Goal: Purchase product/service

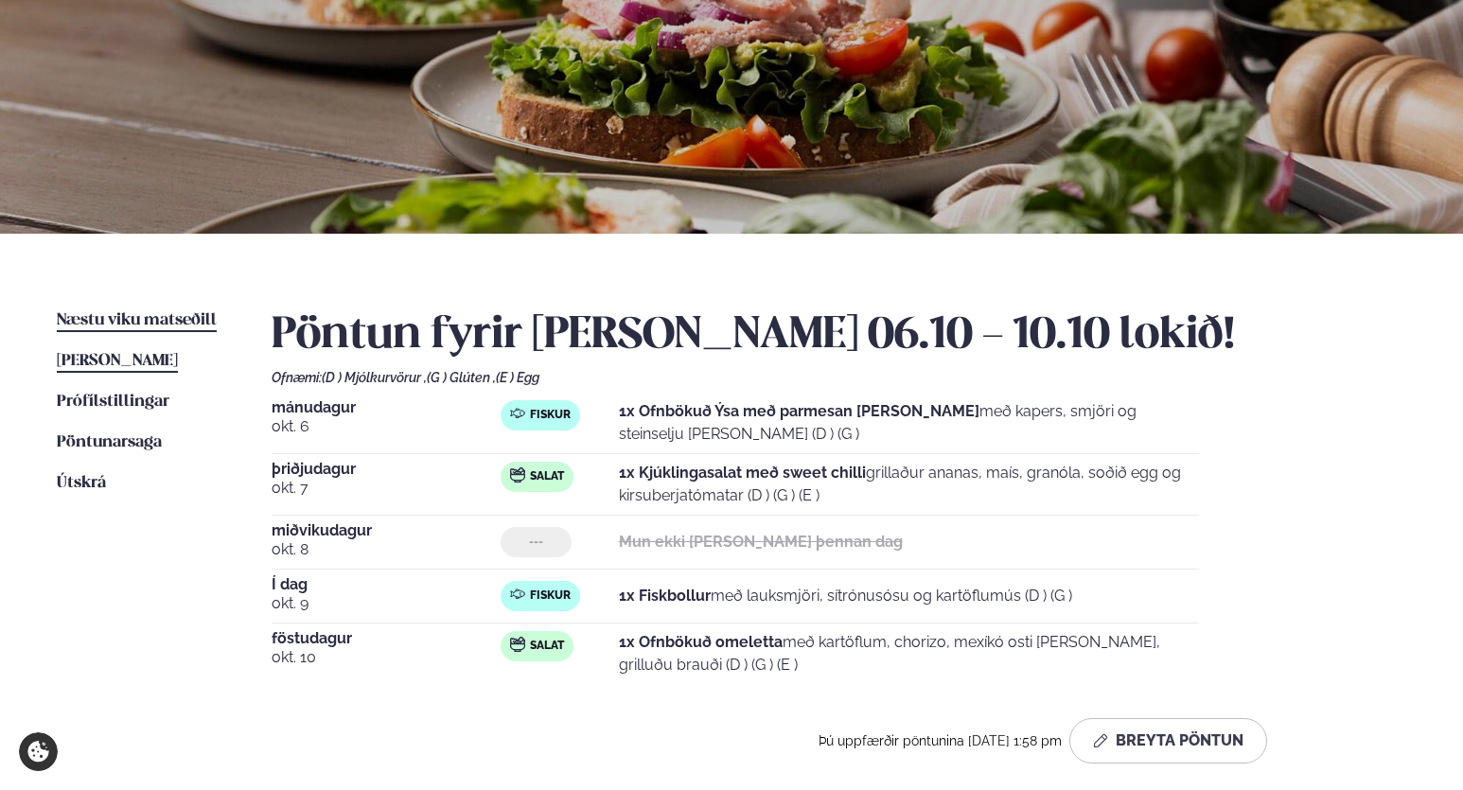
click at [160, 316] on span "Næstu viku matseðill" at bounding box center [137, 320] width 160 height 16
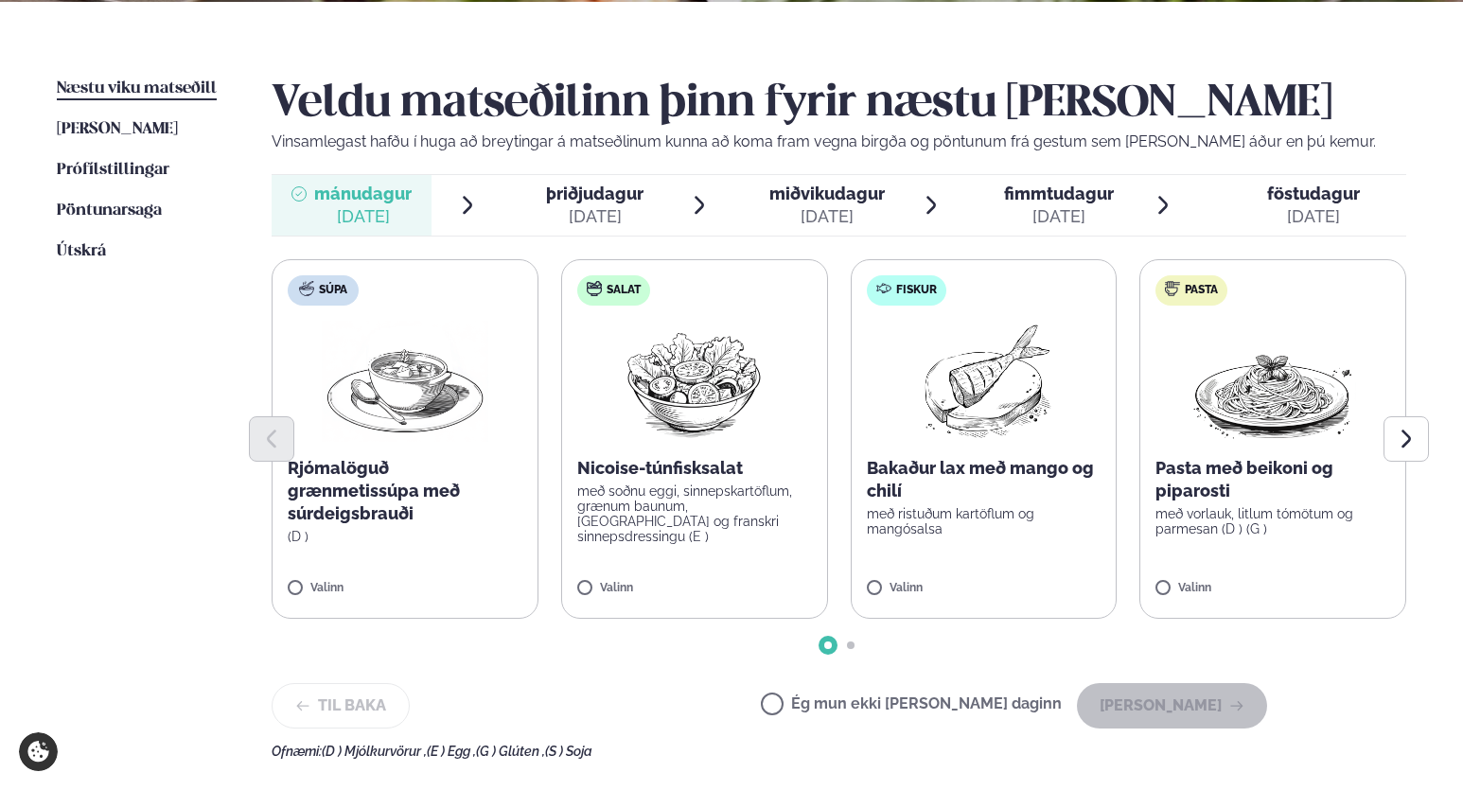
scroll to position [457, 0]
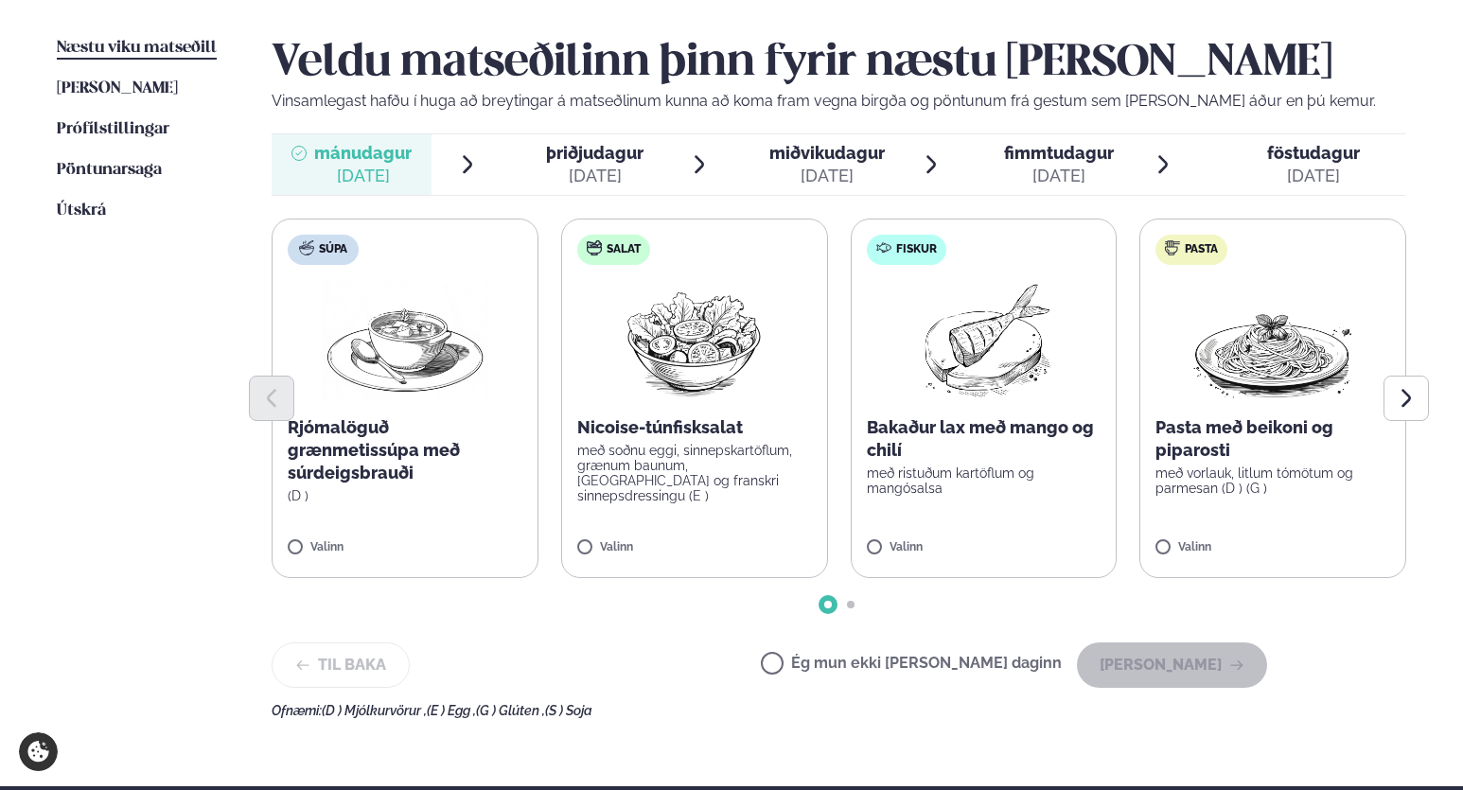
click at [1017, 540] on label "Fiskur Bakaður lax með mango og chilí með ristuðum kartöflum og mangósalsa Vali…" at bounding box center [984, 399] width 267 height 360
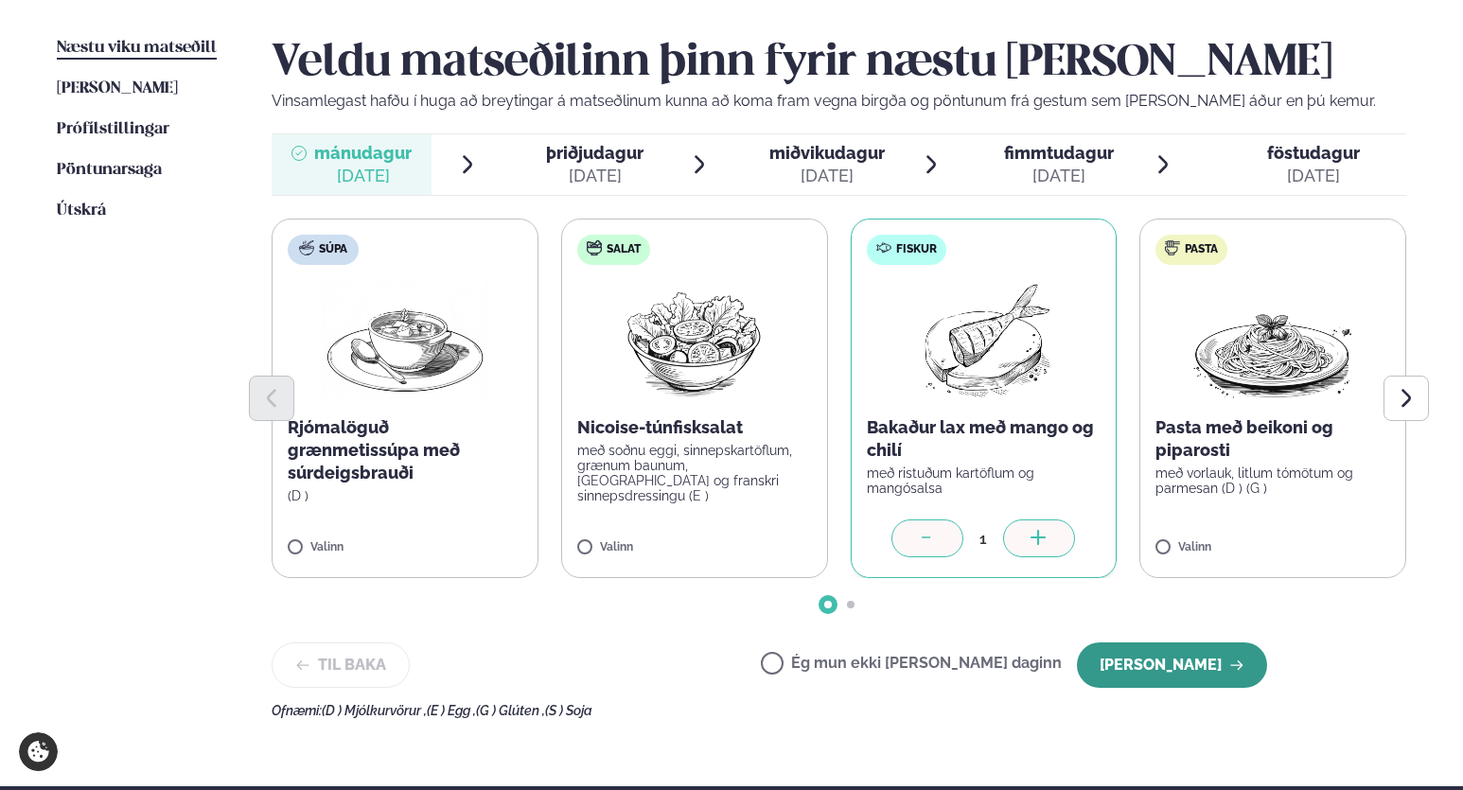
click at [1179, 664] on button "[PERSON_NAME]" at bounding box center [1172, 665] width 190 height 45
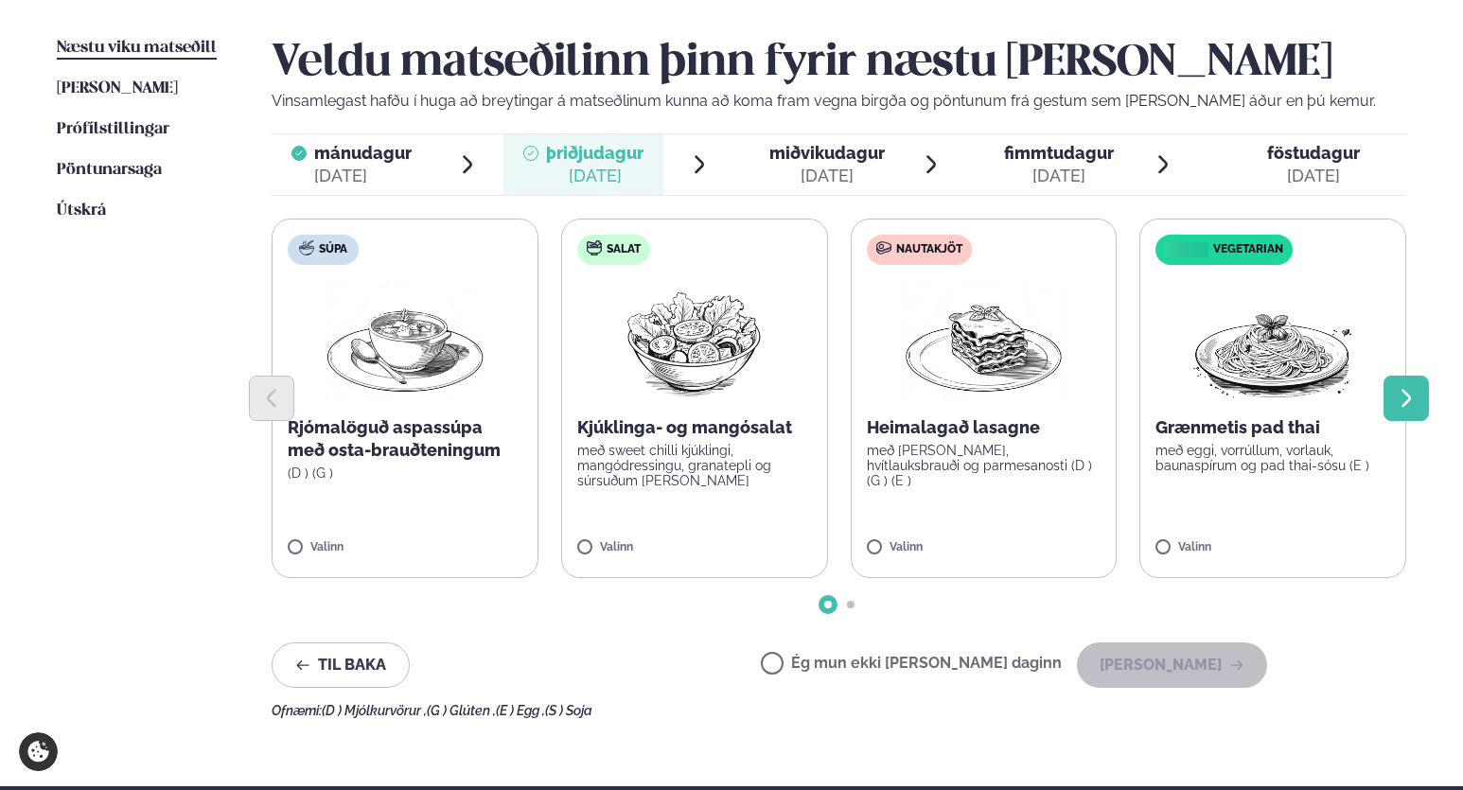
click at [1401, 404] on icon "Next slide" at bounding box center [1406, 398] width 23 height 23
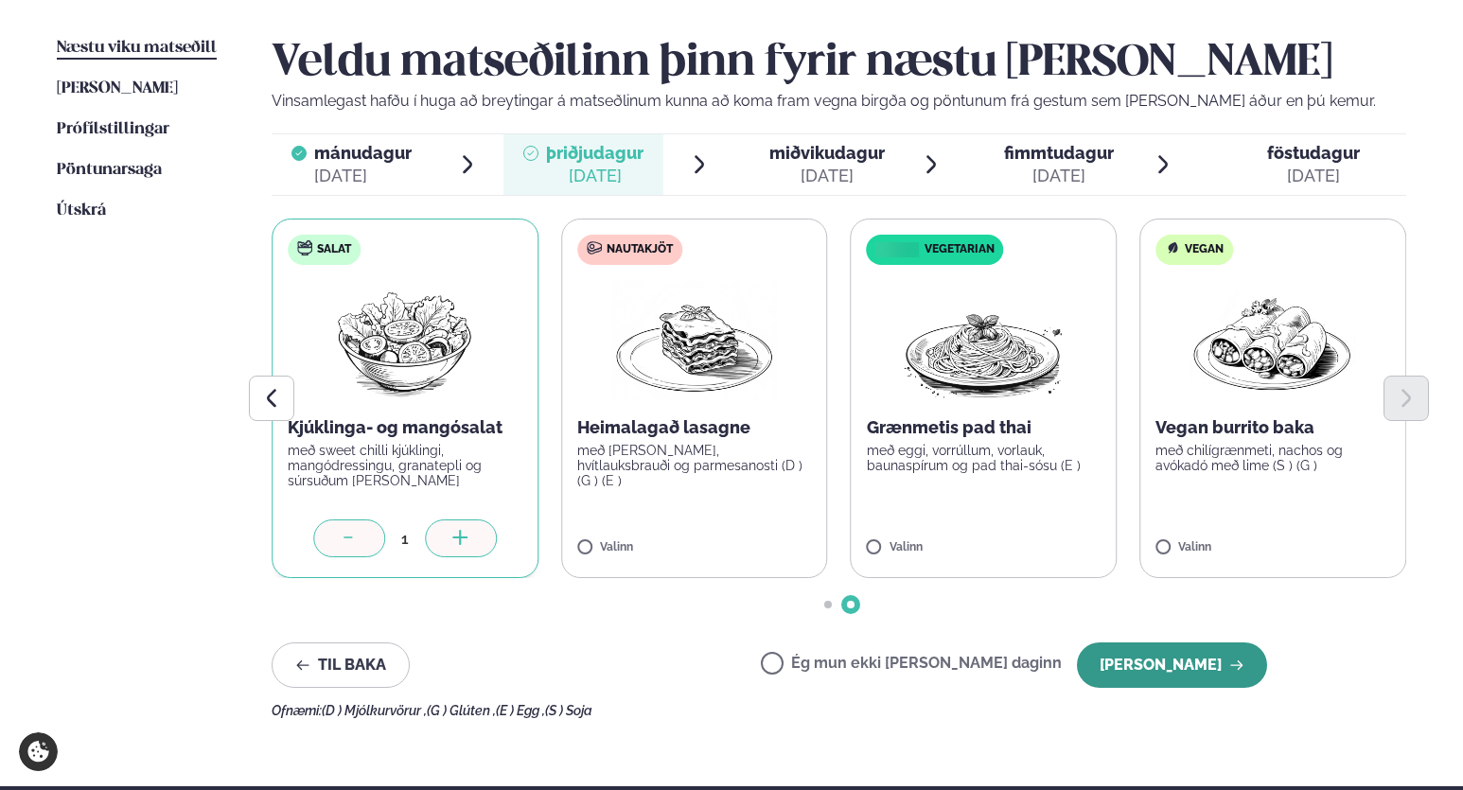
click at [1191, 676] on button "[PERSON_NAME]" at bounding box center [1172, 665] width 190 height 45
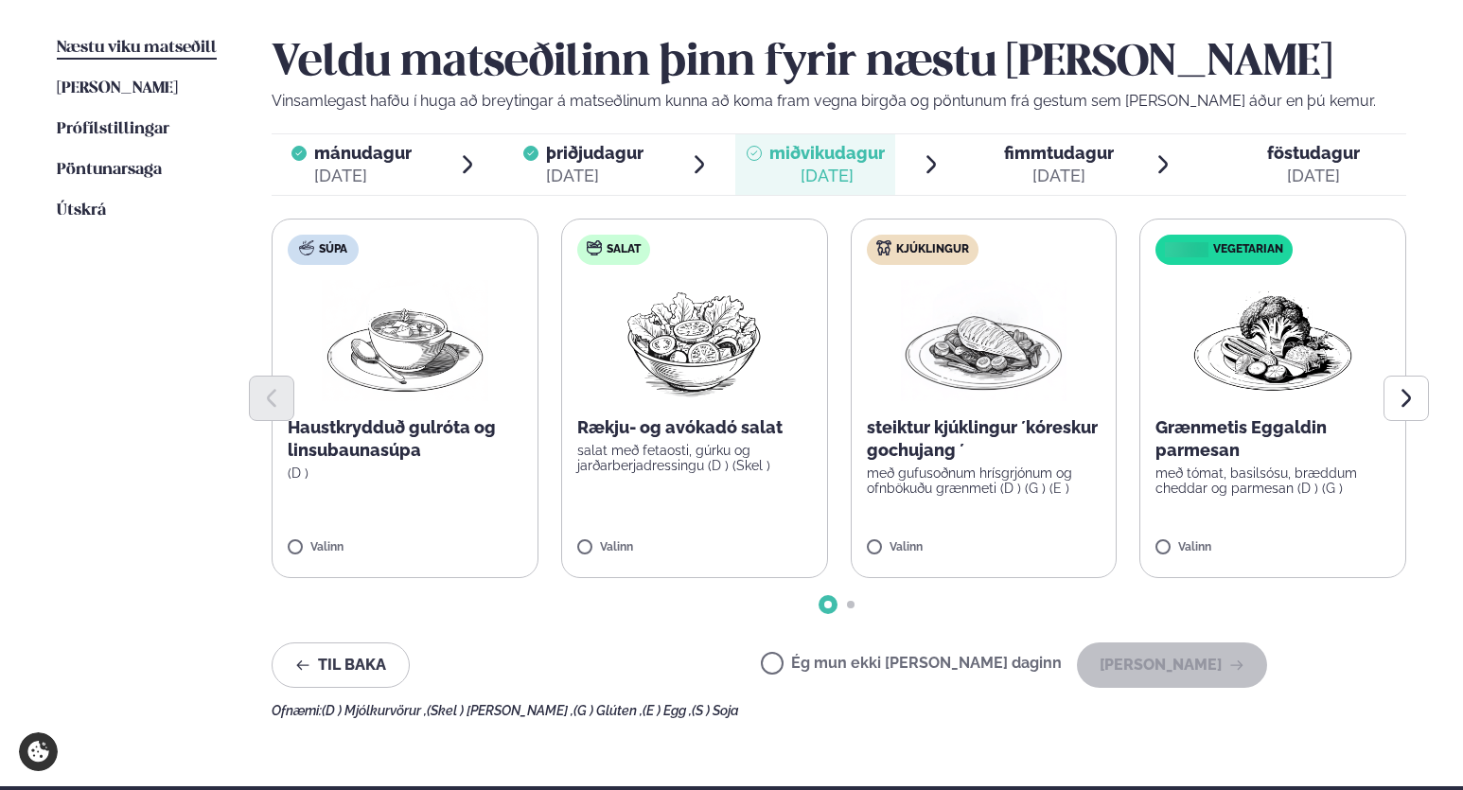
click at [1064, 552] on div "Valinn" at bounding box center [984, 549] width 235 height 16
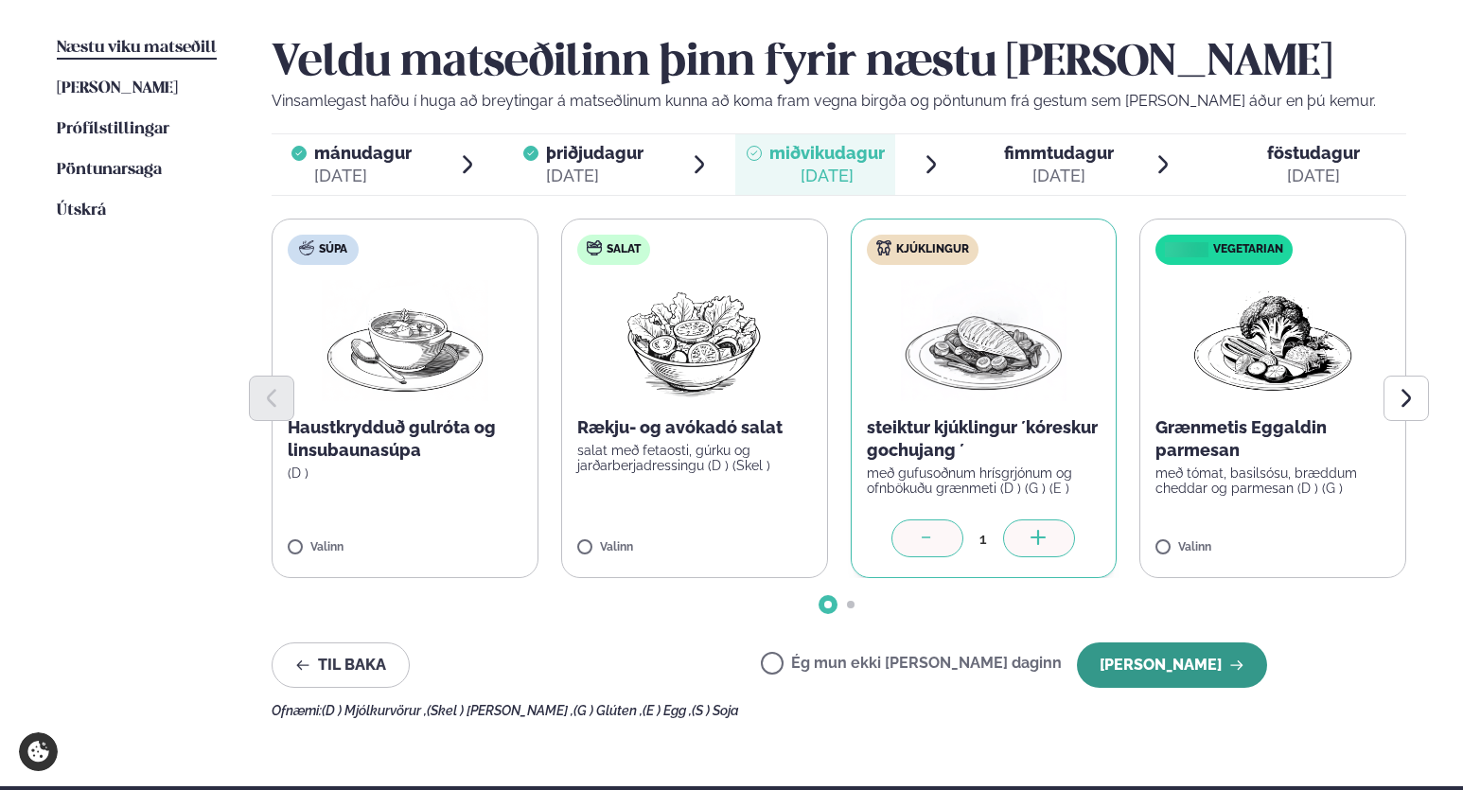
click at [1206, 673] on button "[PERSON_NAME]" at bounding box center [1172, 665] width 190 height 45
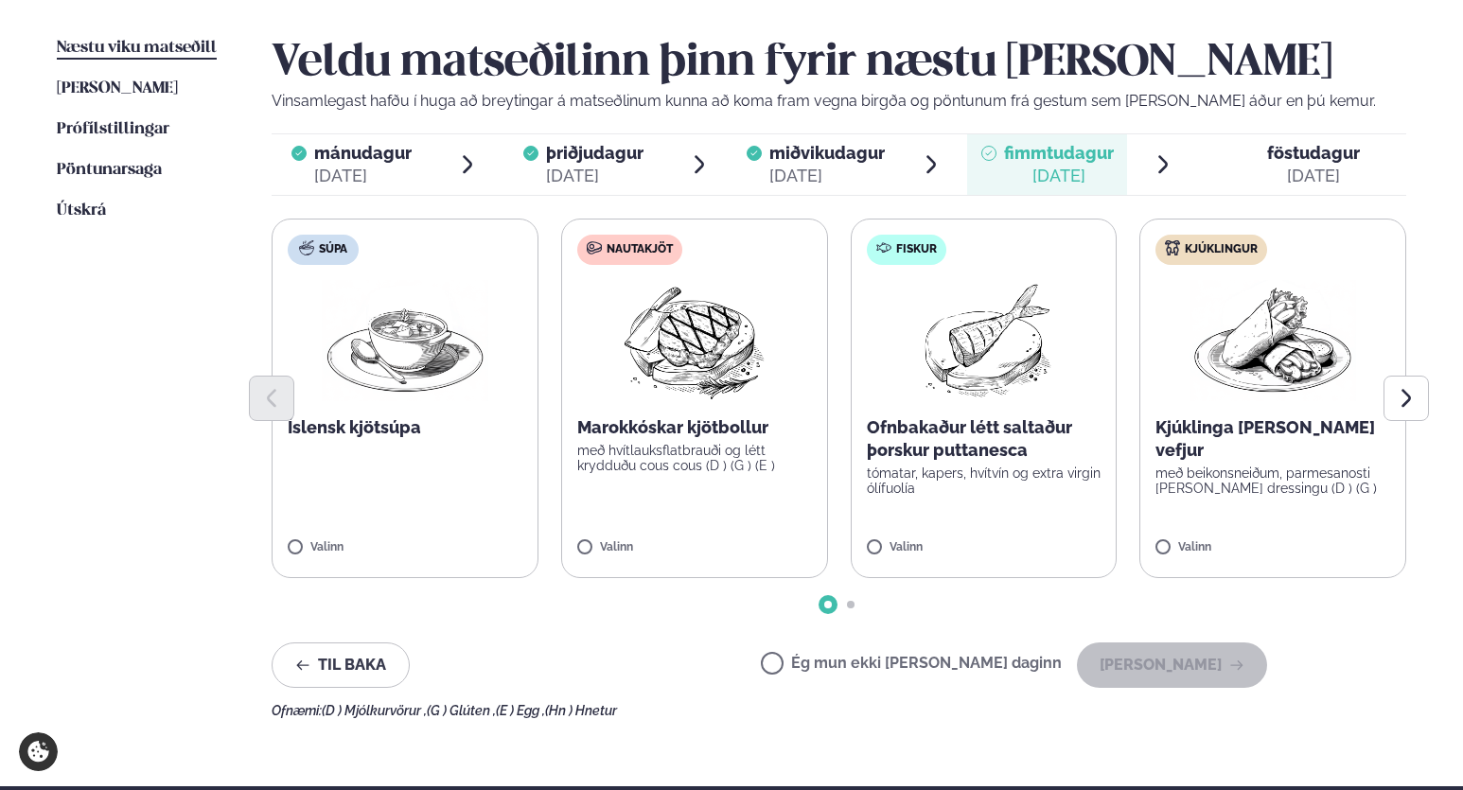
click at [1076, 532] on label "Fiskur Ofnbakaður létt saltaður þorskur puttanesca tómatar, kapers, hvítvín og …" at bounding box center [984, 399] width 267 height 360
click at [1042, 536] on label "Fiskur Ofnbakaður létt saltaður þorskur puttanesca tómatar, kapers, hvítvín og …" at bounding box center [984, 399] width 267 height 360
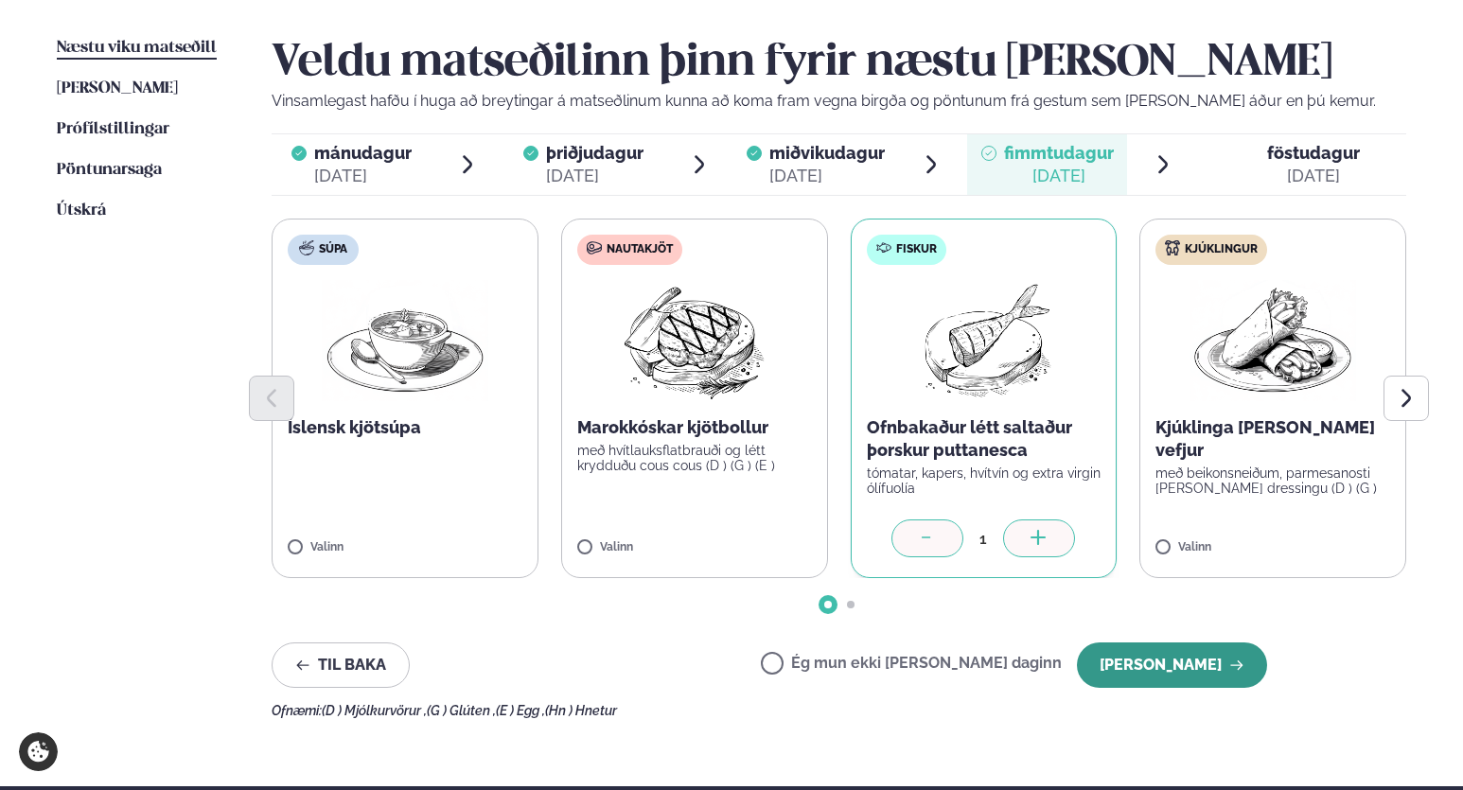
click at [1198, 668] on button "[PERSON_NAME]" at bounding box center [1172, 665] width 190 height 45
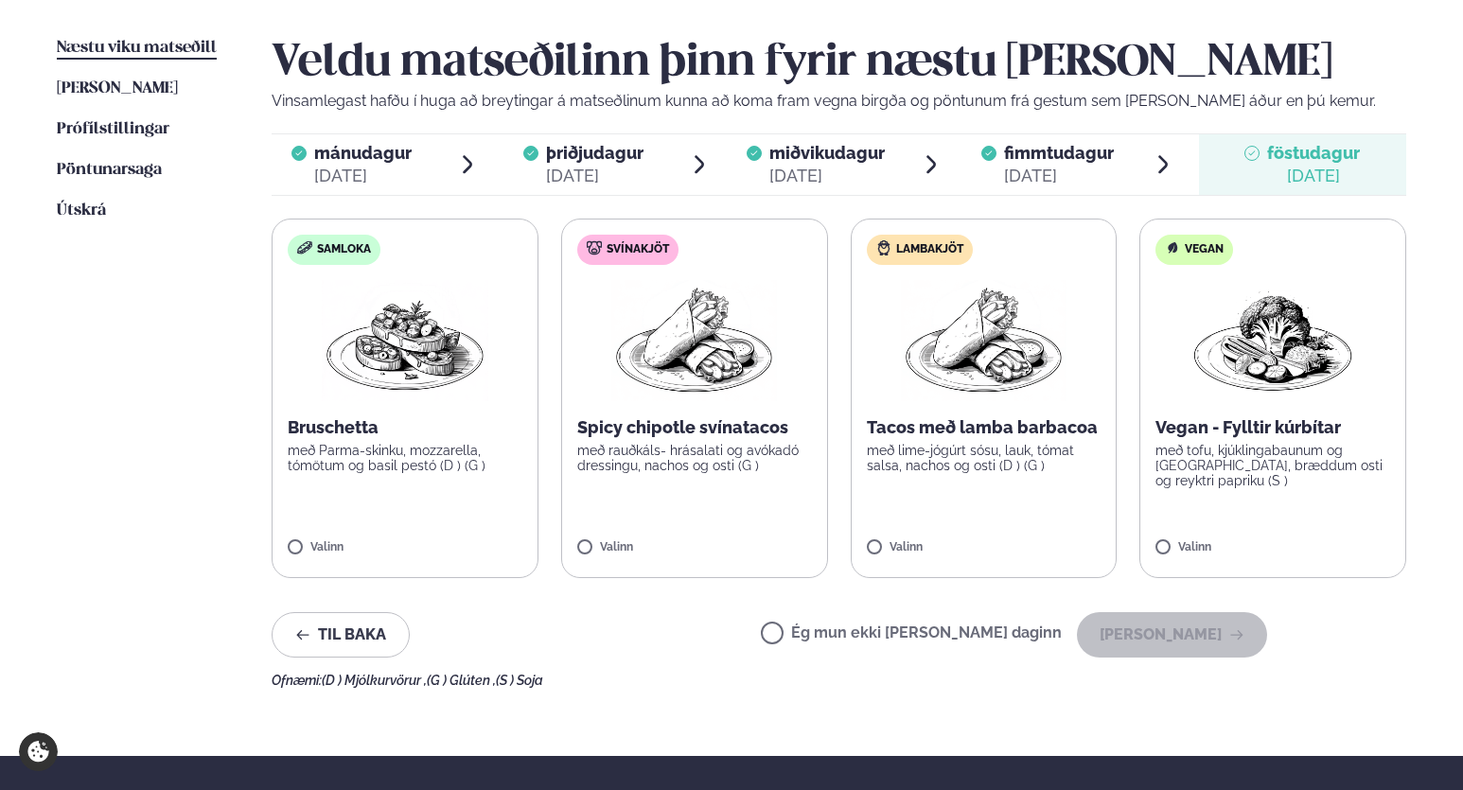
click at [752, 539] on label "Svínakjöt Spicy chipotle svínatacos með rauðkáls- hrásalati og avókadó dressing…" at bounding box center [694, 399] width 267 height 360
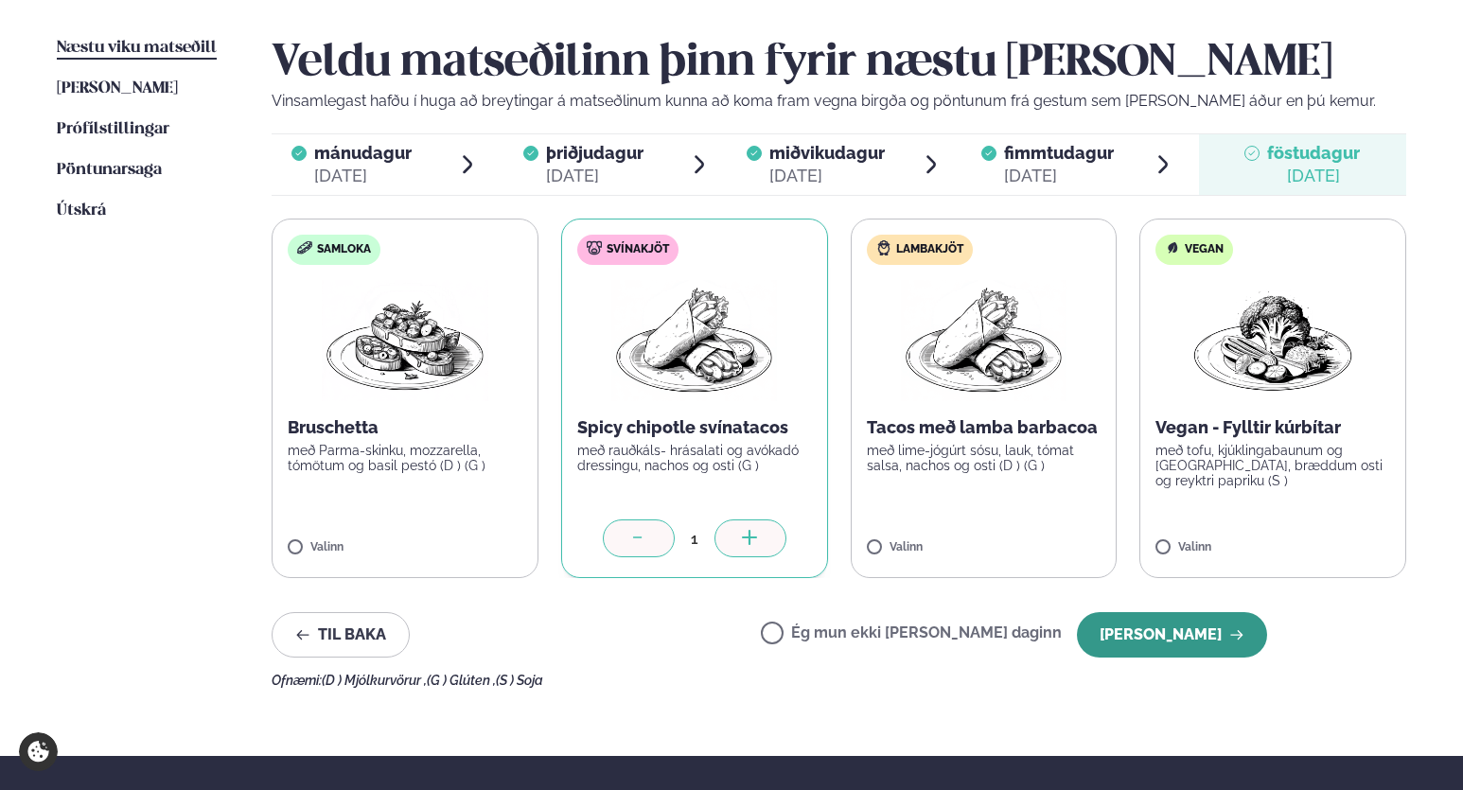
click at [1158, 642] on button "[PERSON_NAME]" at bounding box center [1172, 634] width 190 height 45
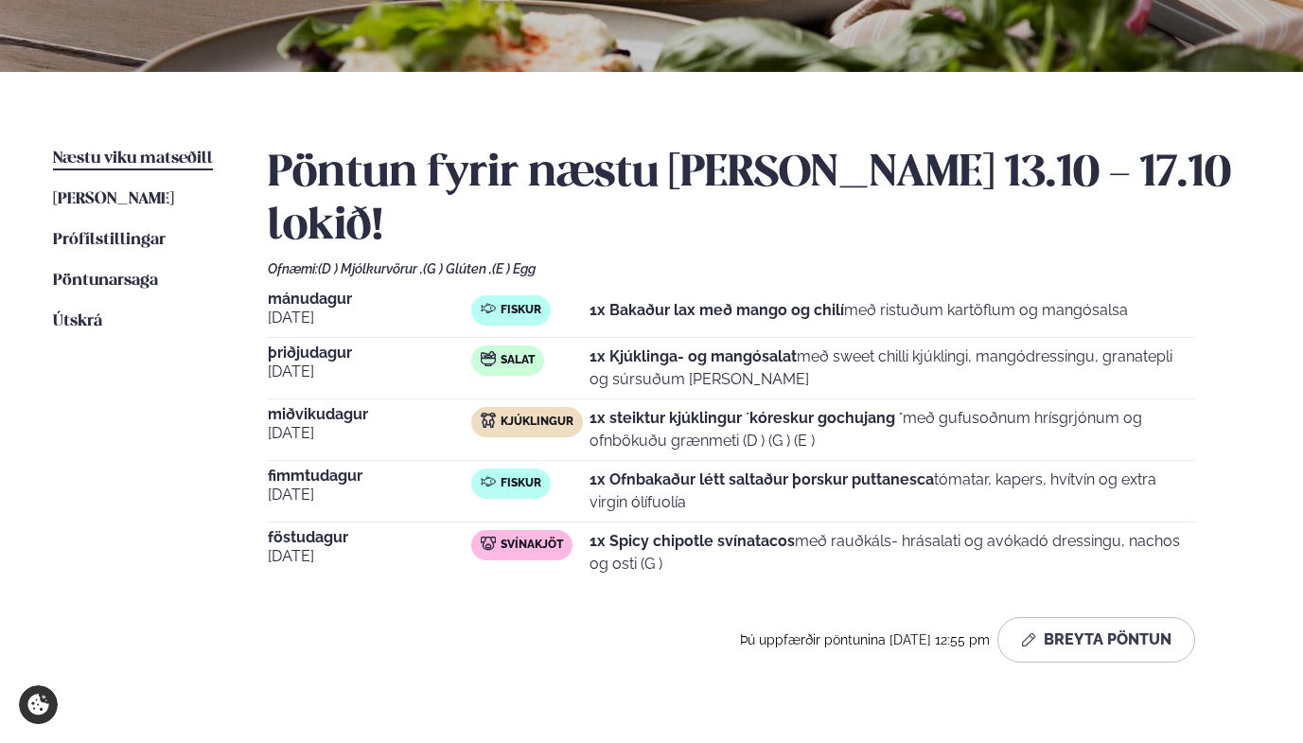
scroll to position [351, 0]
